Goal: Transaction & Acquisition: Purchase product/service

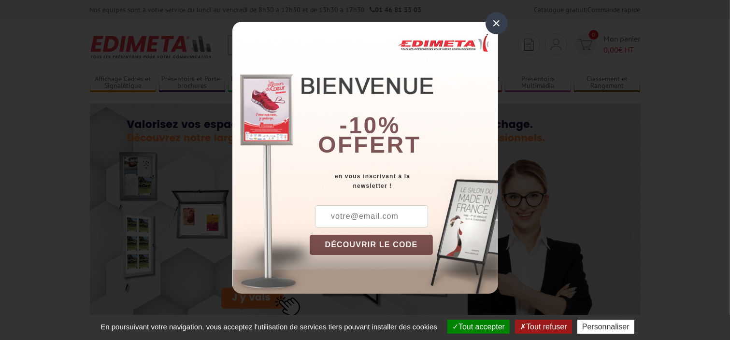
click at [499, 21] on div "×" at bounding box center [496, 23] width 22 height 22
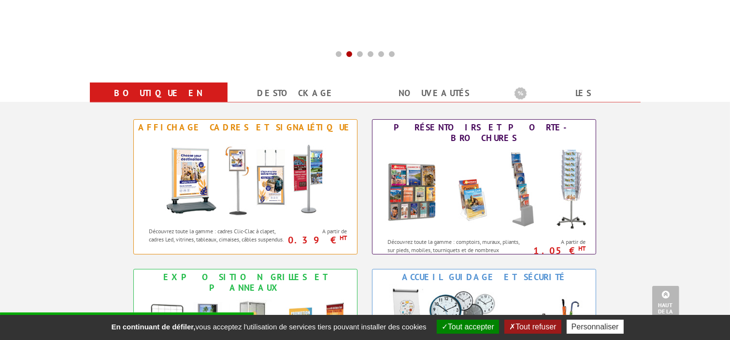
scroll to position [338, 0]
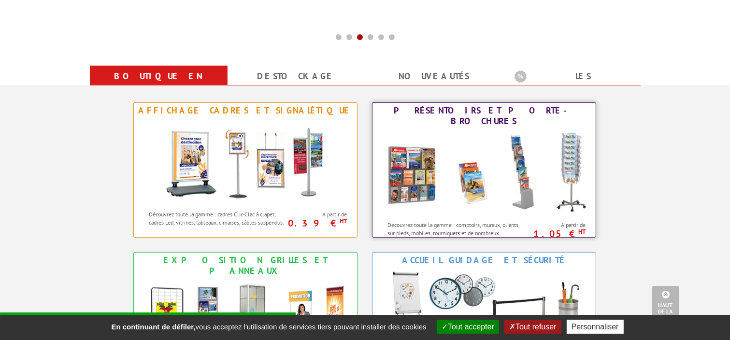
click at [459, 179] on img at bounding box center [484, 172] width 212 height 87
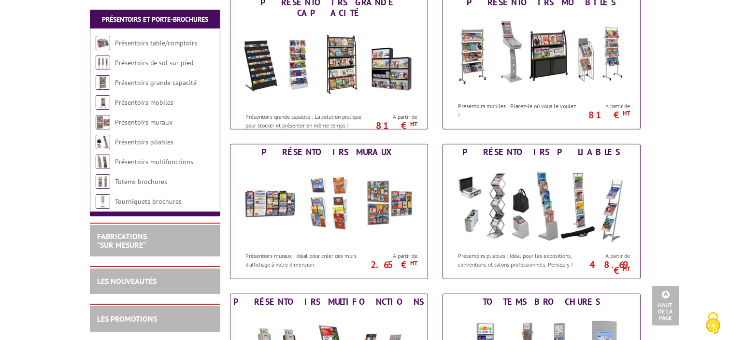
scroll to position [193, 0]
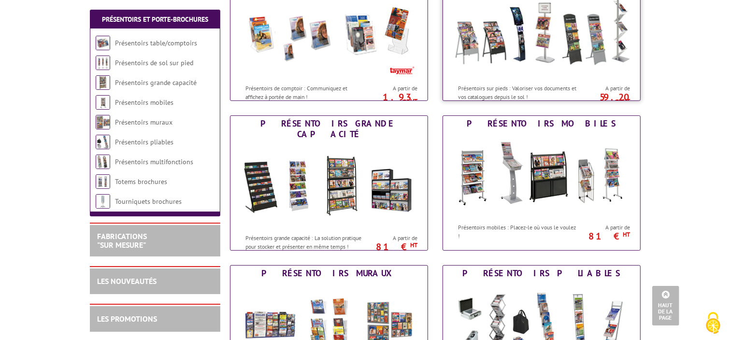
click at [554, 61] on img at bounding box center [541, 35] width 179 height 87
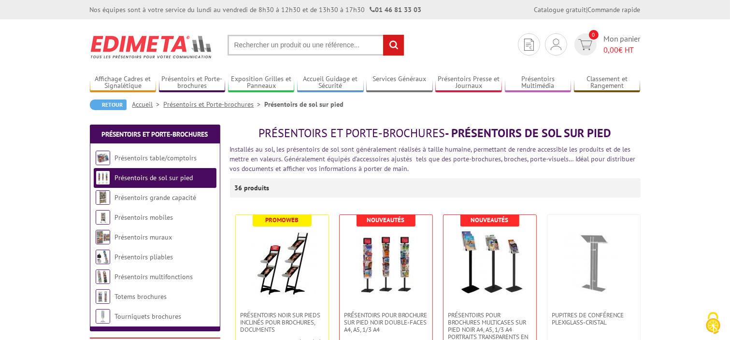
scroll to position [48, 0]
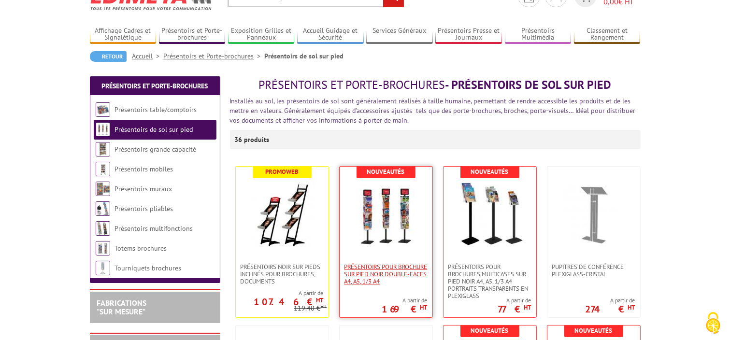
click at [368, 272] on span "Présentoirs pour brochure sur pied NOIR double-faces A4, A5, 1/3 A4" at bounding box center [385, 274] width 83 height 22
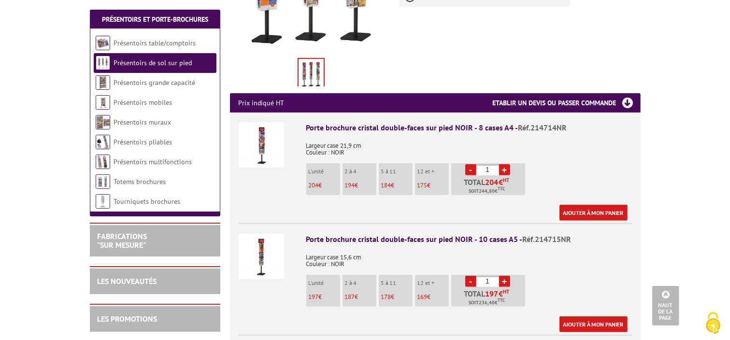
scroll to position [386, 0]
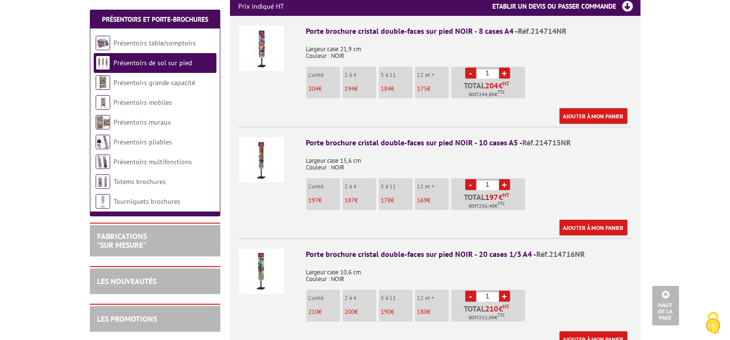
click at [315, 179] on li "L'unité 197 €" at bounding box center [323, 194] width 34 height 32
click at [317, 137] on div "Porte brochure cristal double-faces sur pied NOIR - 10 cases A5 - Réf.214715NR" at bounding box center [468, 142] width 325 height 11
drag, startPoint x: 533, startPoint y: 134, endPoint x: 587, endPoint y: 134, distance: 54.1
click at [587, 137] on div "Porte brochure cristal double-faces sur pied NOIR - 10 cases A5 - Réf.214715NR" at bounding box center [468, 142] width 325 height 11
copy span "214715NR"
